Goal: Information Seeking & Learning: Learn about a topic

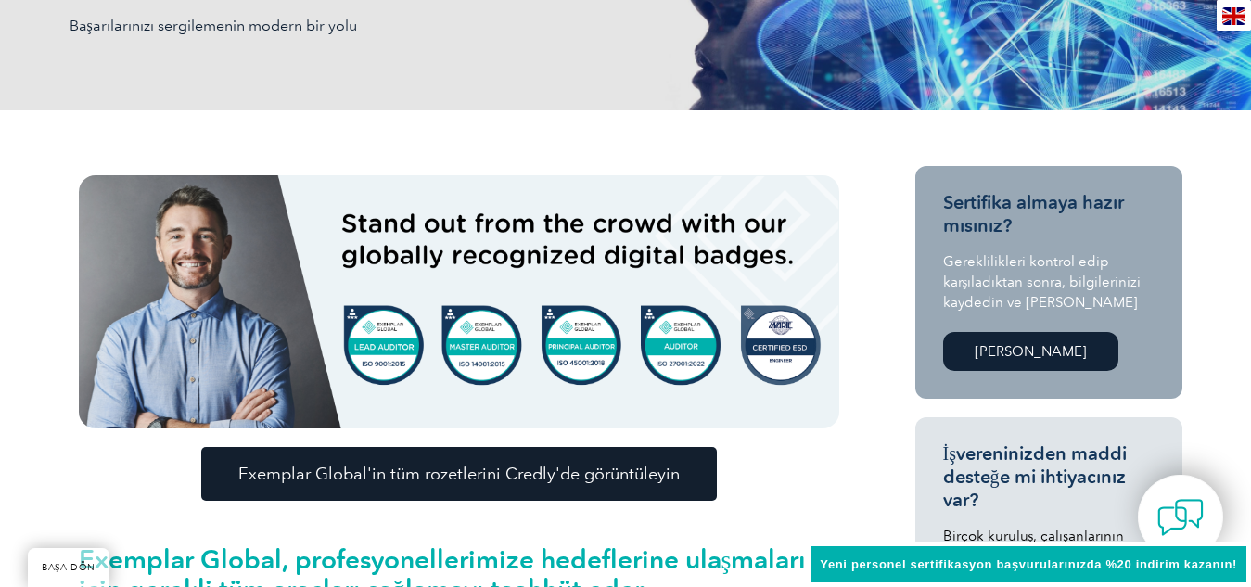
scroll to position [371, 0]
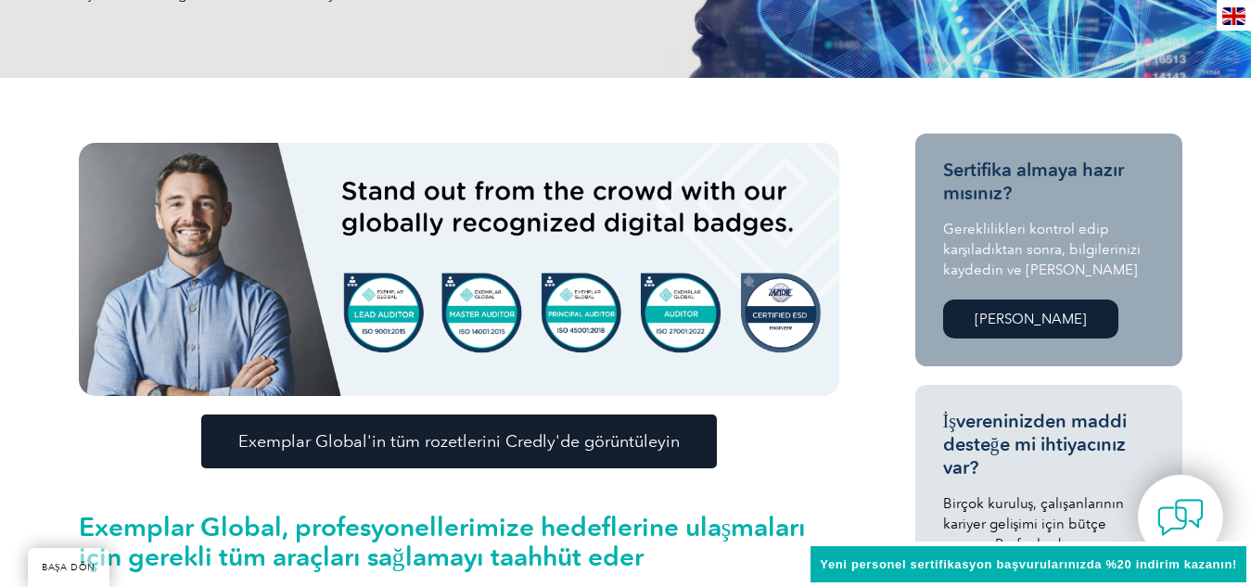
click at [552, 432] on font "Exemplar Global'in tüm rozetlerini Credly'de görüntüleyin" at bounding box center [458, 441] width 441 height 20
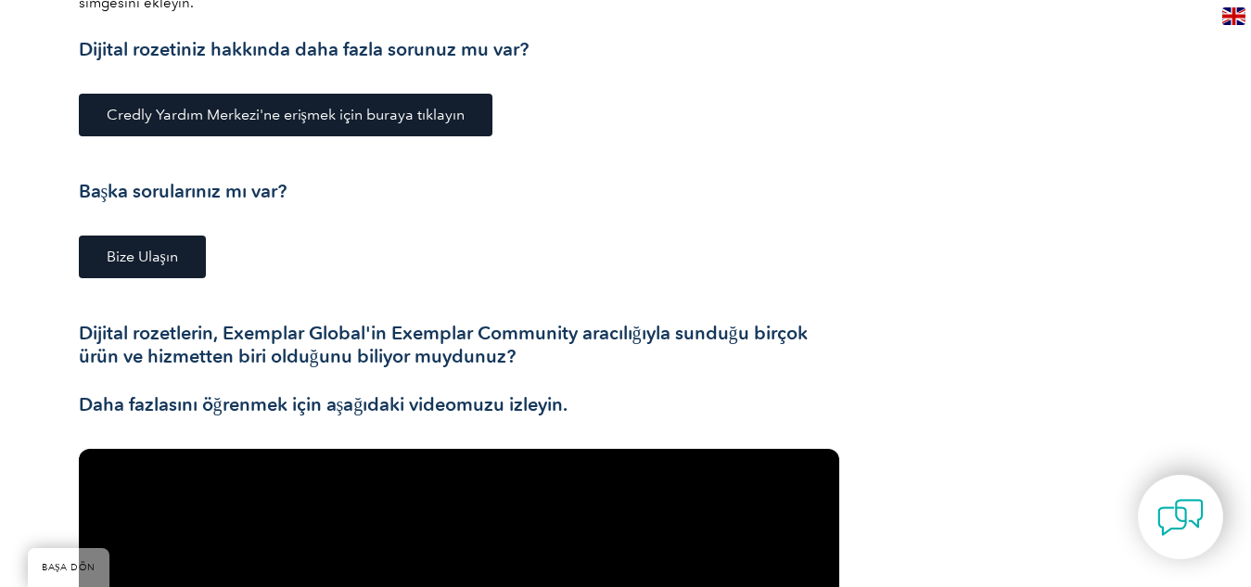
scroll to position [2689, 0]
